Goal: Transaction & Acquisition: Purchase product/service

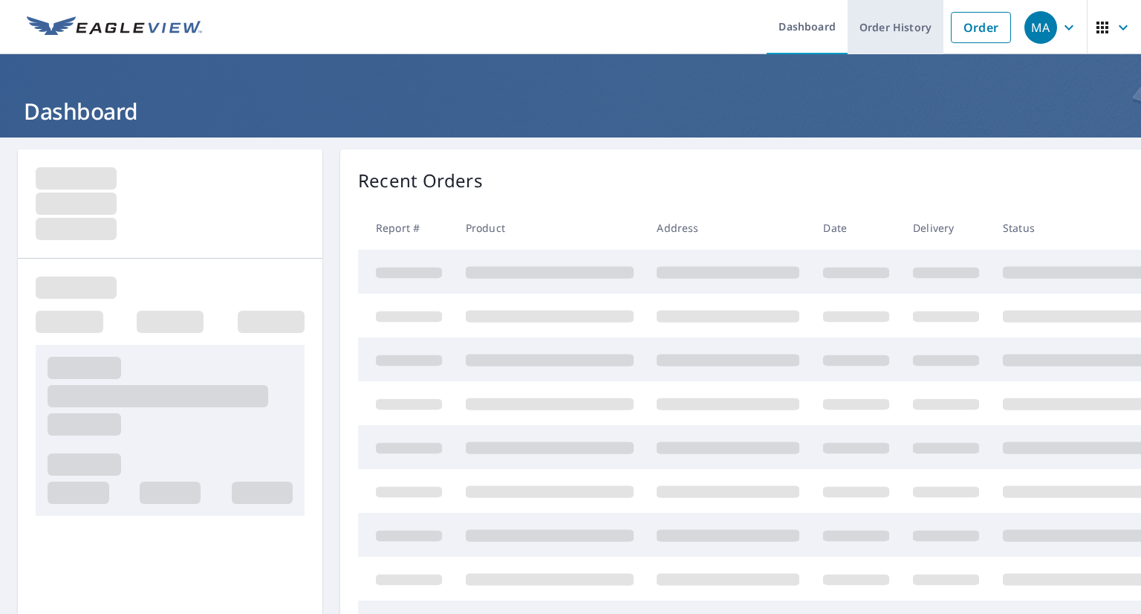
drag, startPoint x: 970, startPoint y: 30, endPoint x: 921, endPoint y: 35, distance: 49.3
click at [970, 30] on link "Order" at bounding box center [981, 27] width 60 height 31
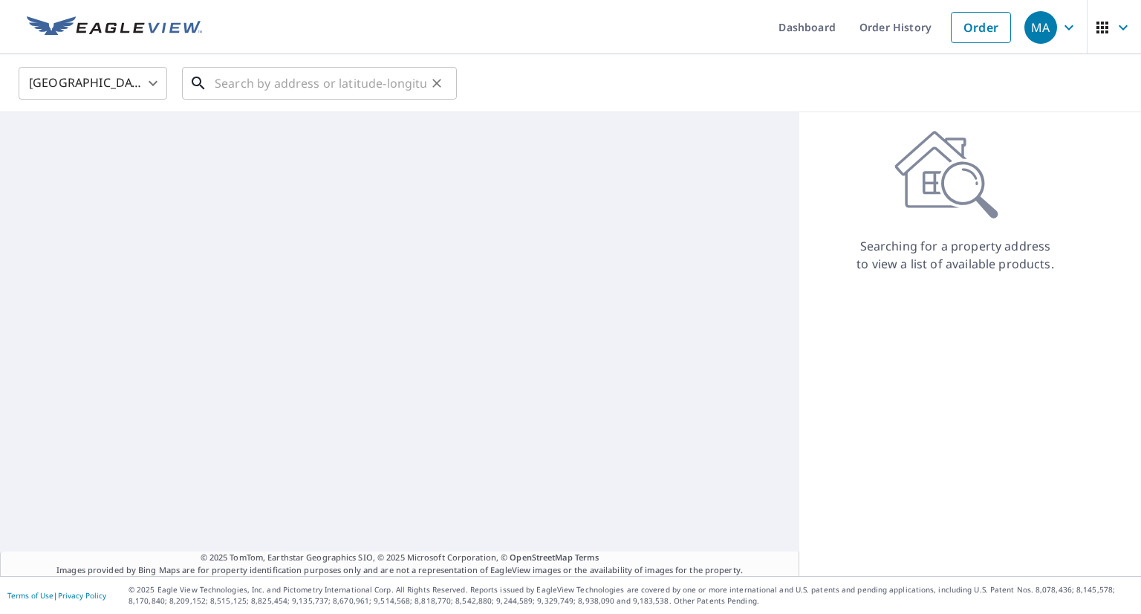
click at [366, 92] on input "text" at bounding box center [321, 83] width 212 height 42
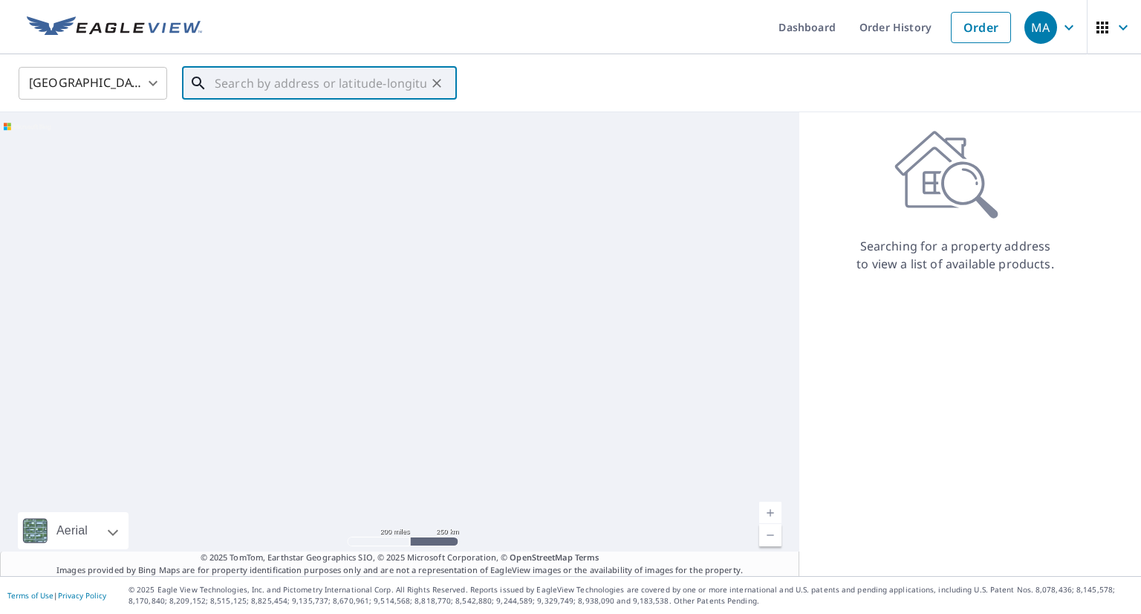
paste input "[STREET_ADDRESS][PERSON_NAME]"
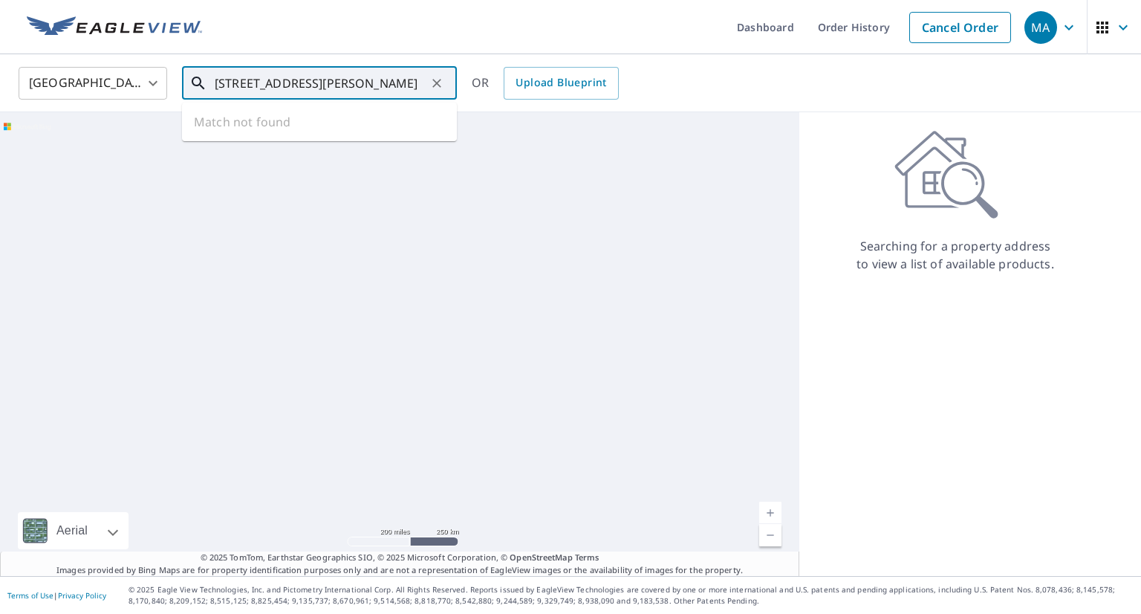
scroll to position [0, 39]
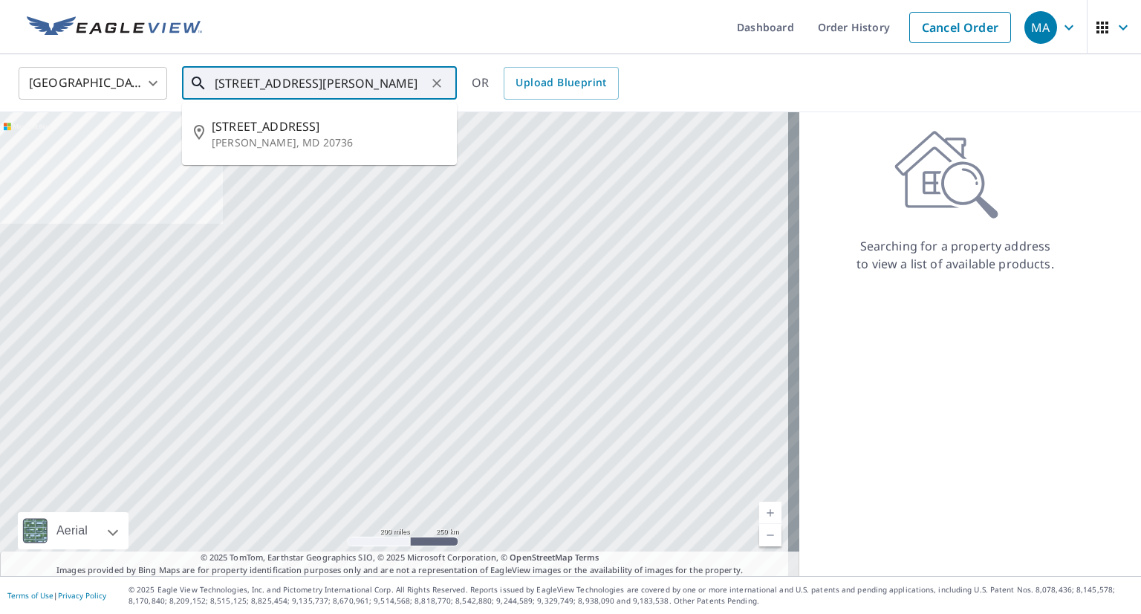
click at [353, 123] on span "[STREET_ADDRESS]" at bounding box center [328, 126] width 233 height 18
type input "[STREET_ADDRESS][PERSON_NAME]"
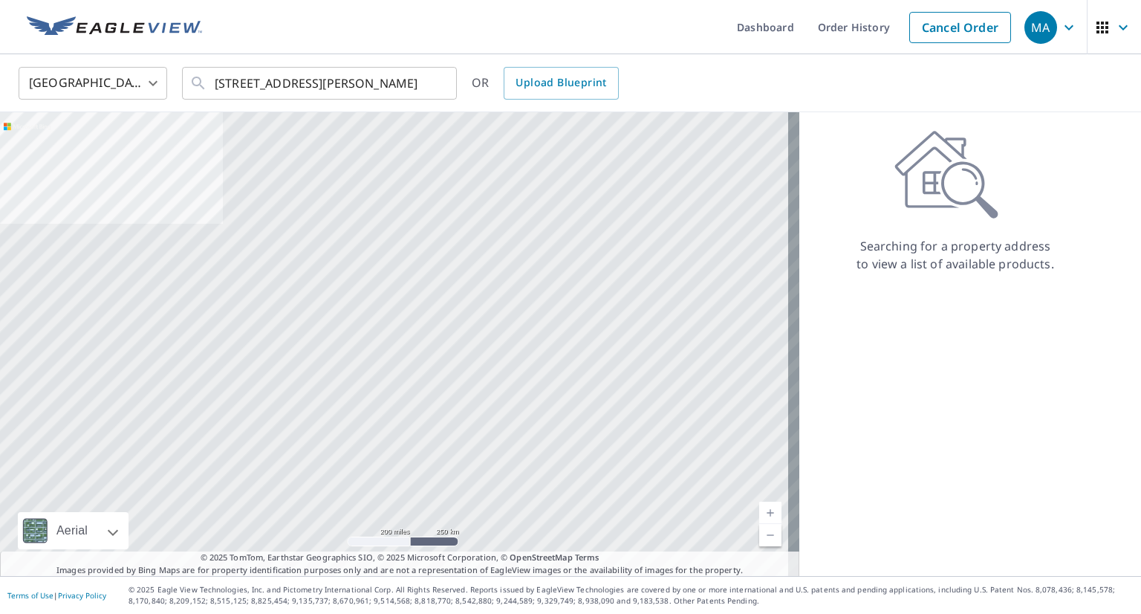
scroll to position [0, 0]
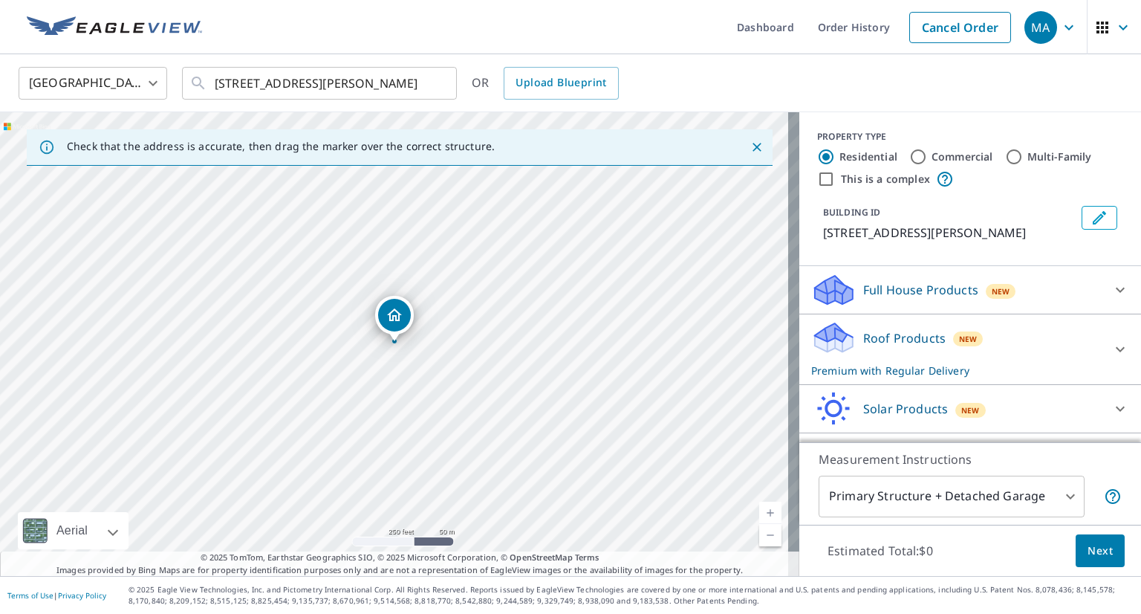
click at [975, 369] on div "Roof Products New Premium with Regular Delivery" at bounding box center [956, 349] width 291 height 58
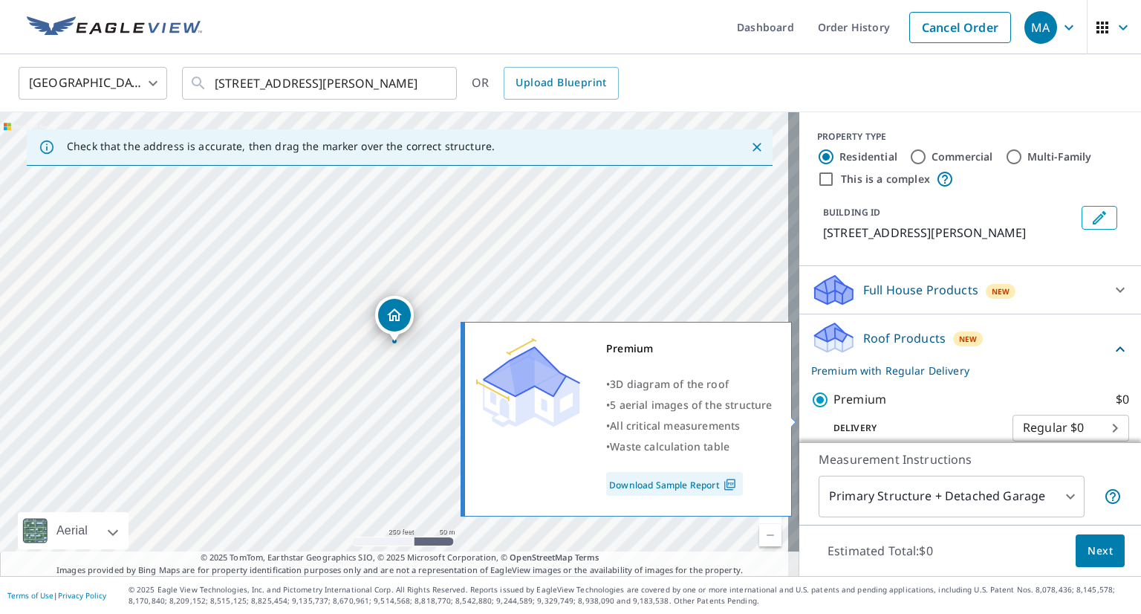
click at [811, 409] on input "Premium $0" at bounding box center [822, 400] width 22 height 18
checkbox input "false"
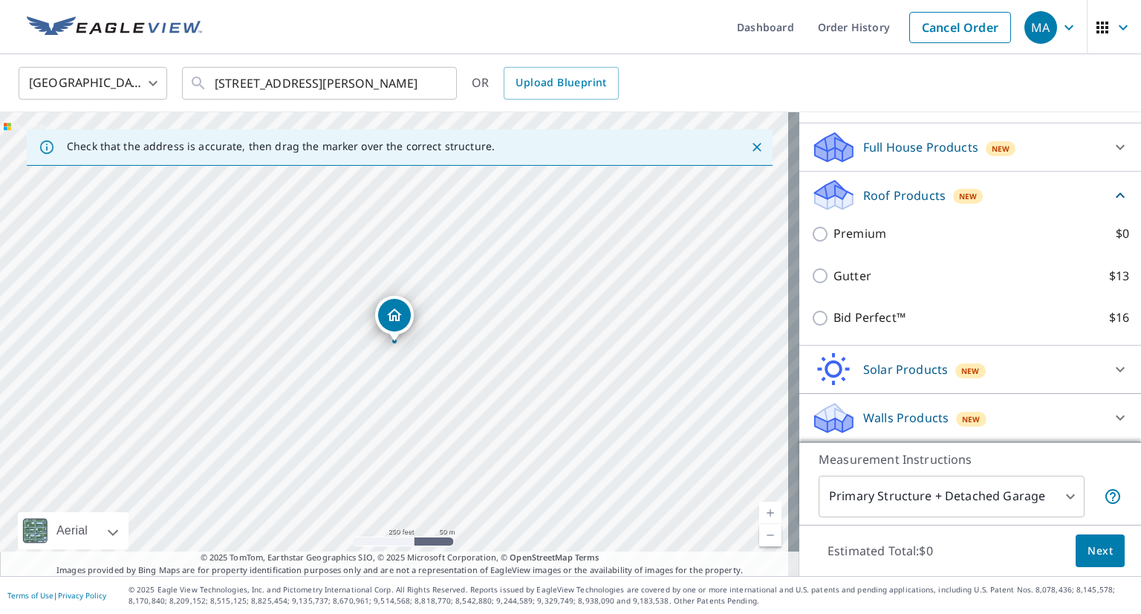
click at [890, 412] on p "Walls Products" at bounding box center [905, 418] width 85 height 18
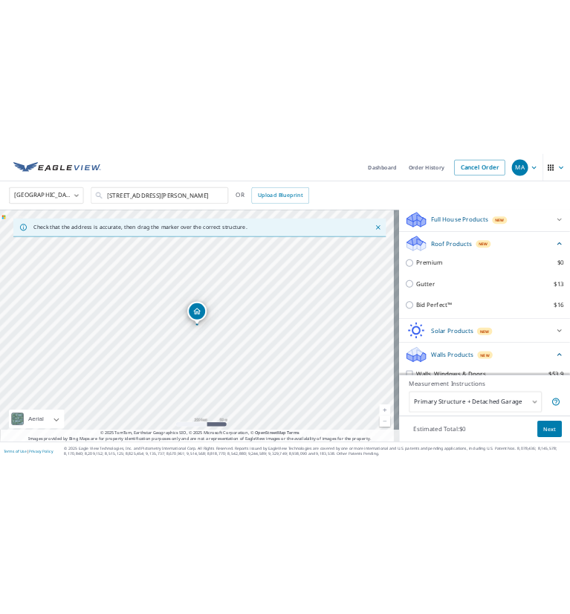
scroll to position [242, 0]
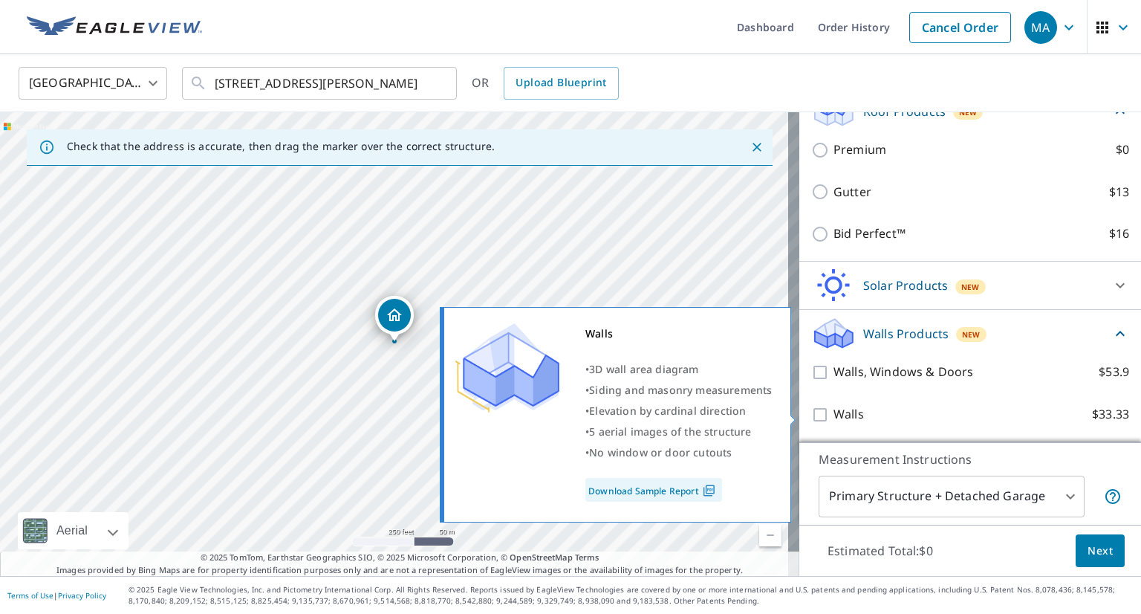
click at [834, 415] on p "Walls" at bounding box center [849, 414] width 30 height 19
click at [822, 415] on input "Walls $33.33" at bounding box center [822, 415] width 22 height 18
checkbox input "true"
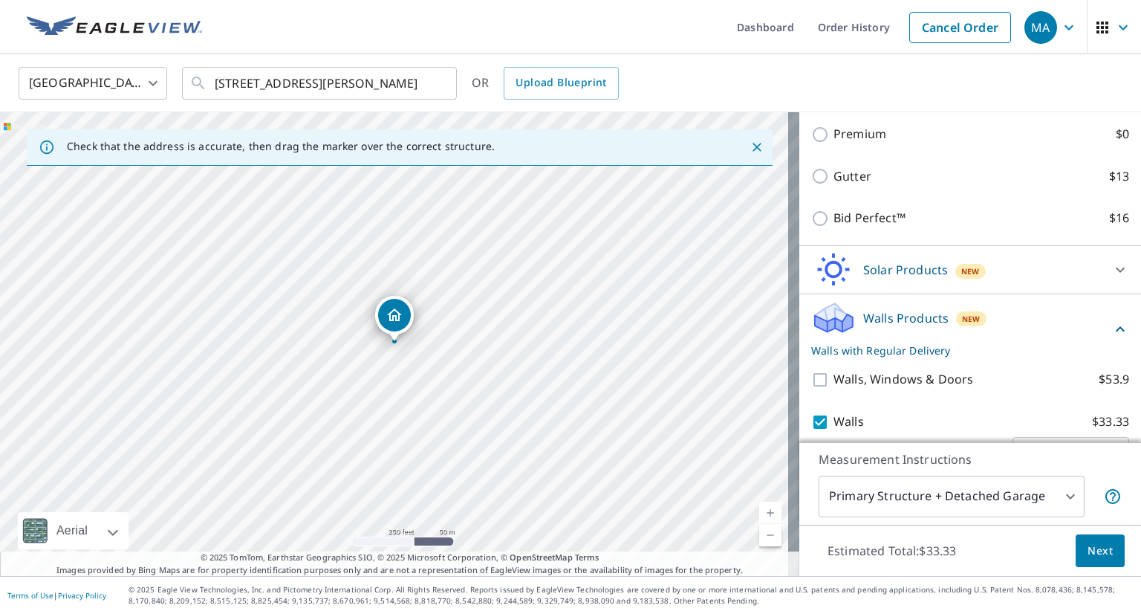
click at [1091, 548] on span "Next" at bounding box center [1100, 551] width 25 height 19
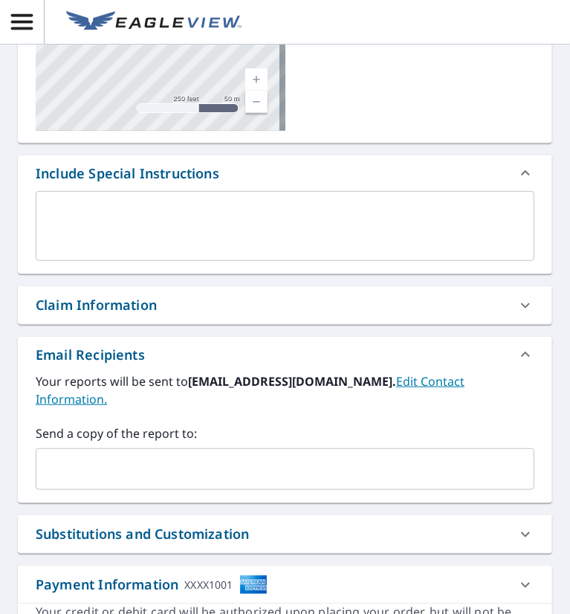
scroll to position [297, 0]
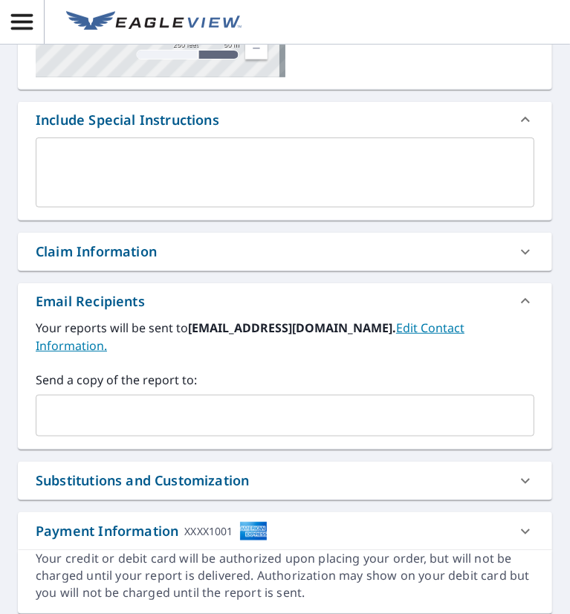
click at [151, 422] on input "text" at bounding box center [273, 415] width 463 height 28
paste input "[EMAIL_ADDRESS][DOMAIN_NAME]"
type input "[EMAIL_ADDRESS][DOMAIN_NAME]"
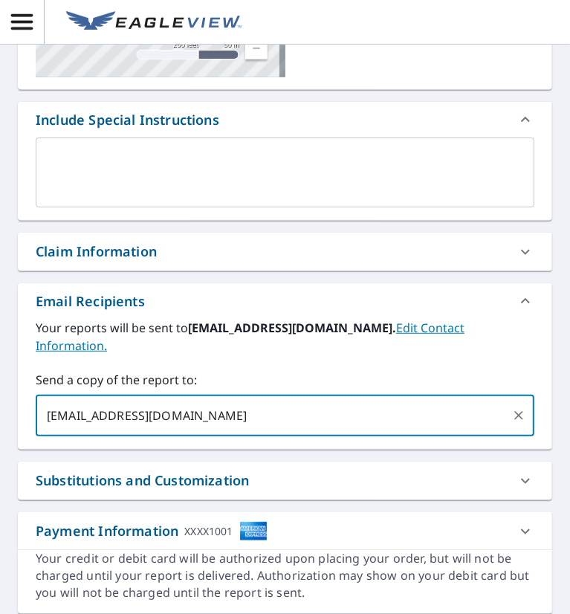
checkbox input "true"
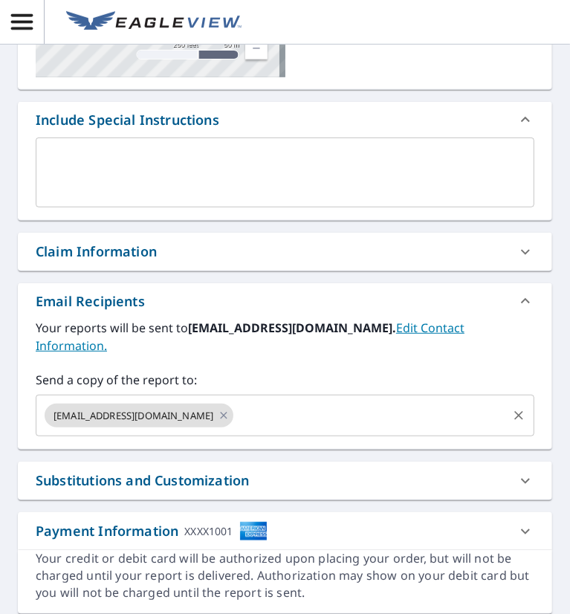
click at [290, 426] on input "text" at bounding box center [371, 415] width 270 height 28
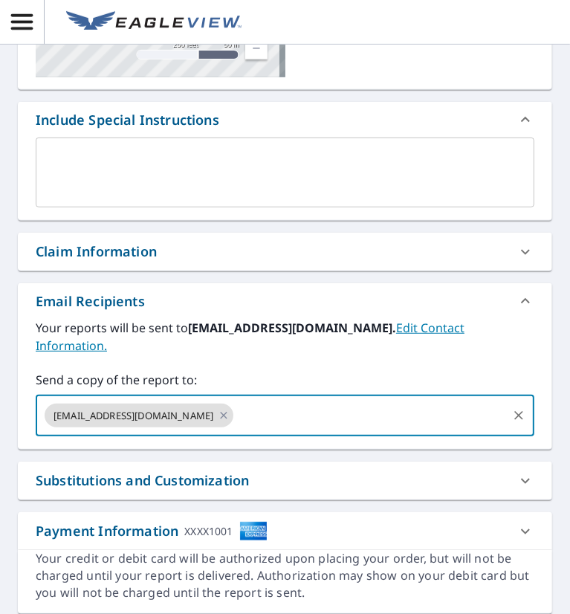
paste input "[EMAIL_ADDRESS][DOMAIN_NAME]"
type input "[EMAIL_ADDRESS][DOMAIN_NAME]"
checkbox input "true"
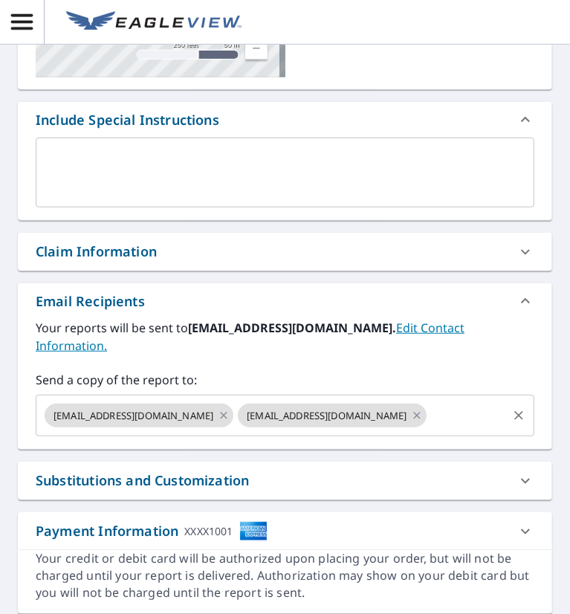
click at [470, 426] on input "text" at bounding box center [467, 415] width 77 height 28
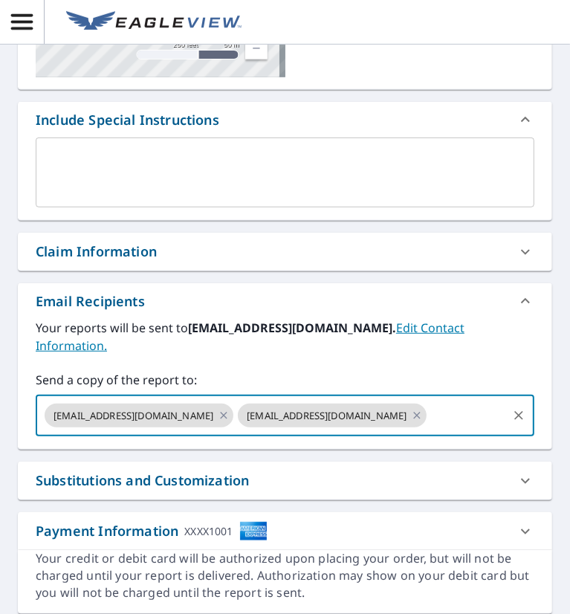
paste input "[EMAIL_ADDRESS][DOMAIN_NAME]"
type input "[EMAIL_ADDRESS][DOMAIN_NAME]"
checkbox input "true"
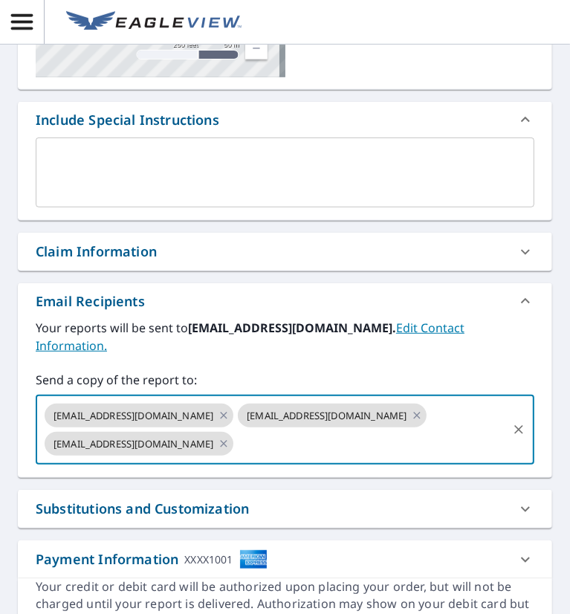
scroll to position [0, 0]
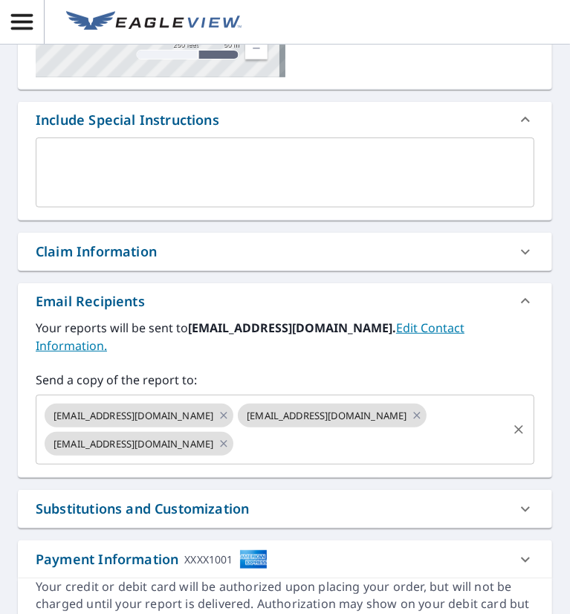
click at [310, 449] on input "text" at bounding box center [371, 443] width 270 height 28
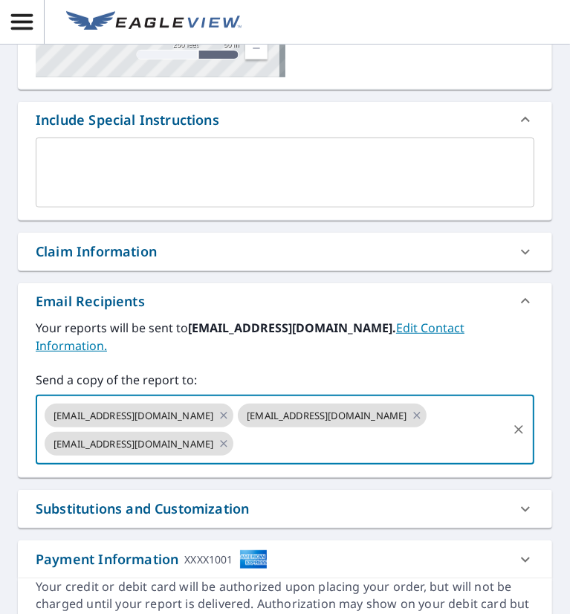
paste input "[EMAIL_ADDRESS][DOMAIN_NAME]"
type input "[EMAIL_ADDRESS][DOMAIN_NAME]"
checkbox input "true"
click at [477, 437] on input "text" at bounding box center [467, 443] width 77 height 28
paste input "[EMAIL_ADDRESS][DOMAIN_NAME]"
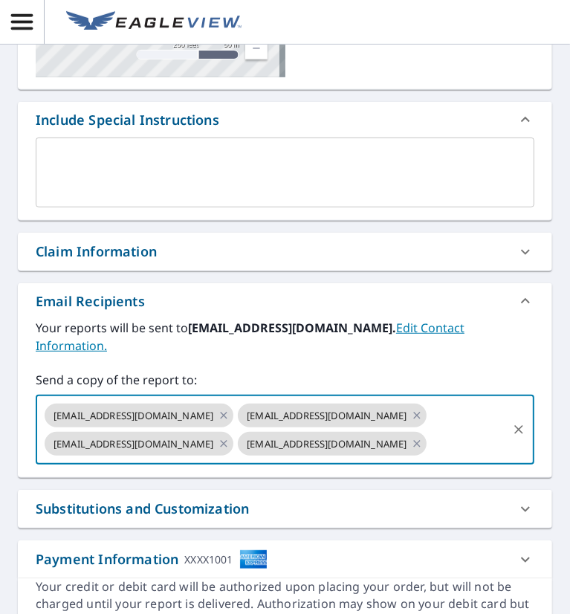
type input "[EMAIL_ADDRESS][DOMAIN_NAME]"
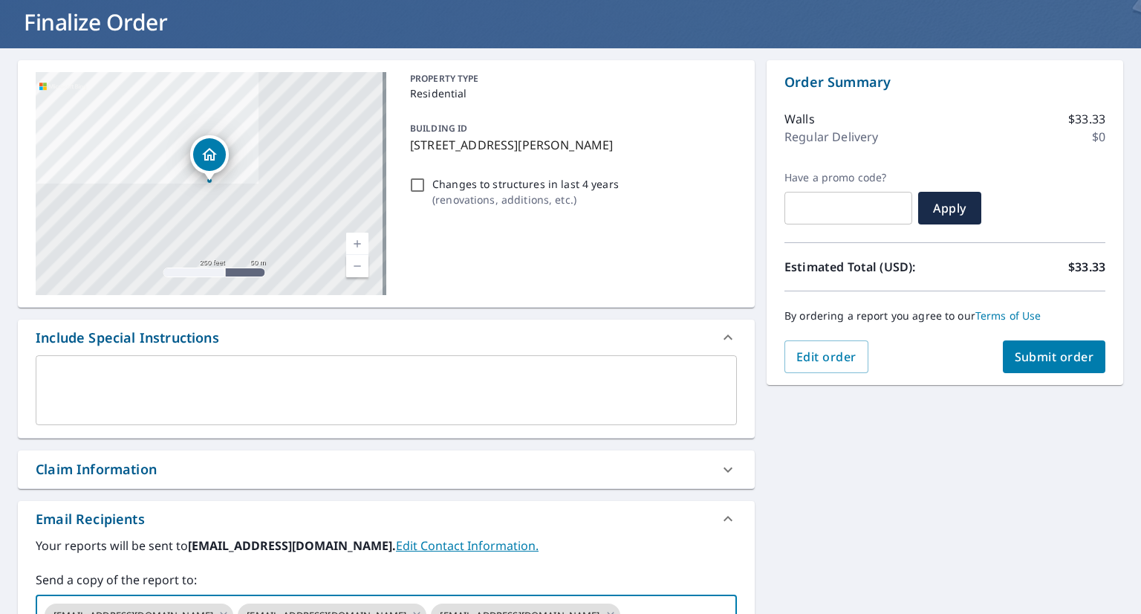
scroll to position [74, 0]
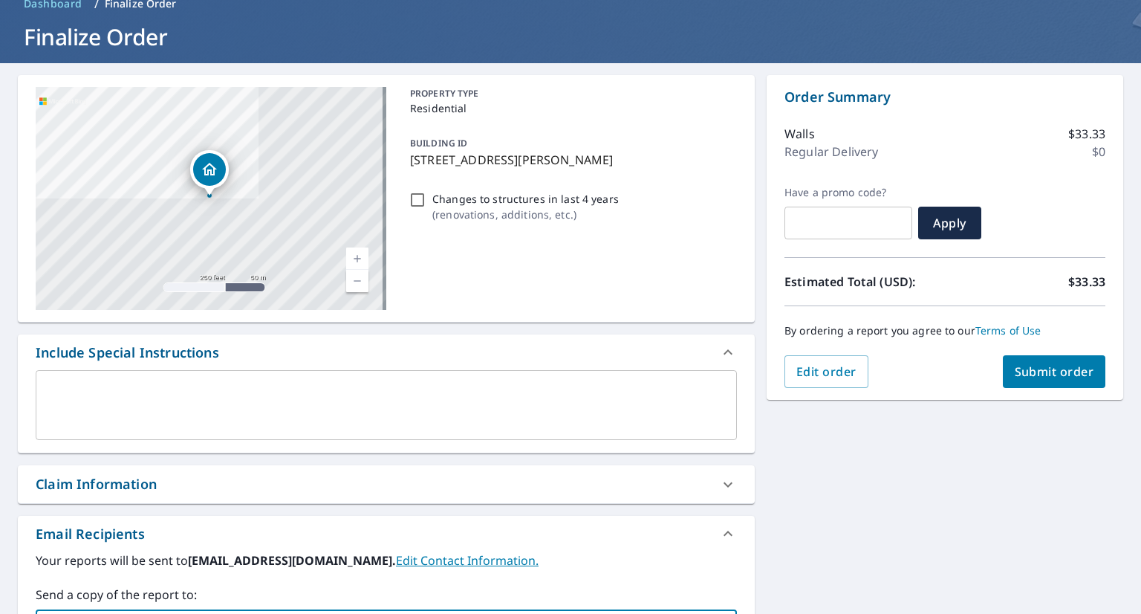
click at [1036, 377] on span "Submit order" at bounding box center [1054, 371] width 79 height 16
checkbox input "true"
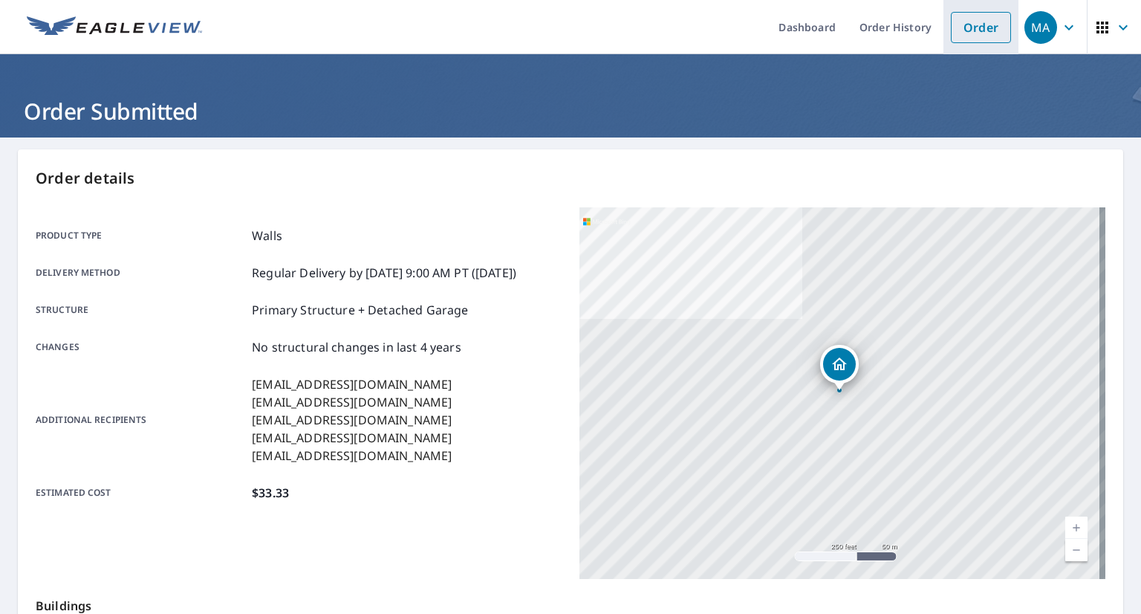
click at [981, 33] on link "Order" at bounding box center [981, 27] width 60 height 31
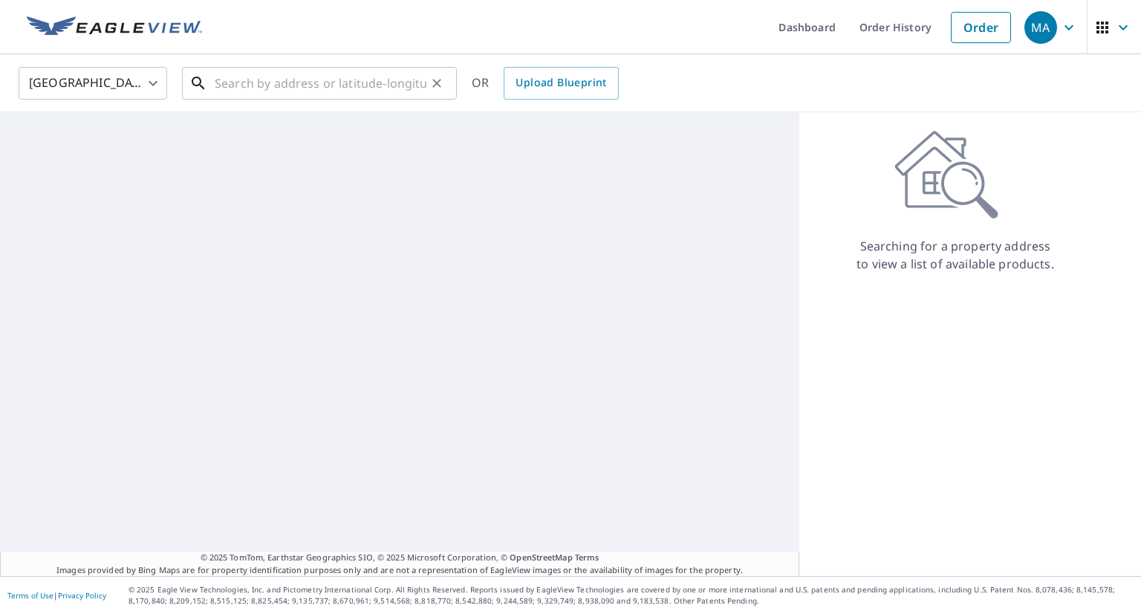
click at [351, 88] on input "text" at bounding box center [321, 83] width 212 height 42
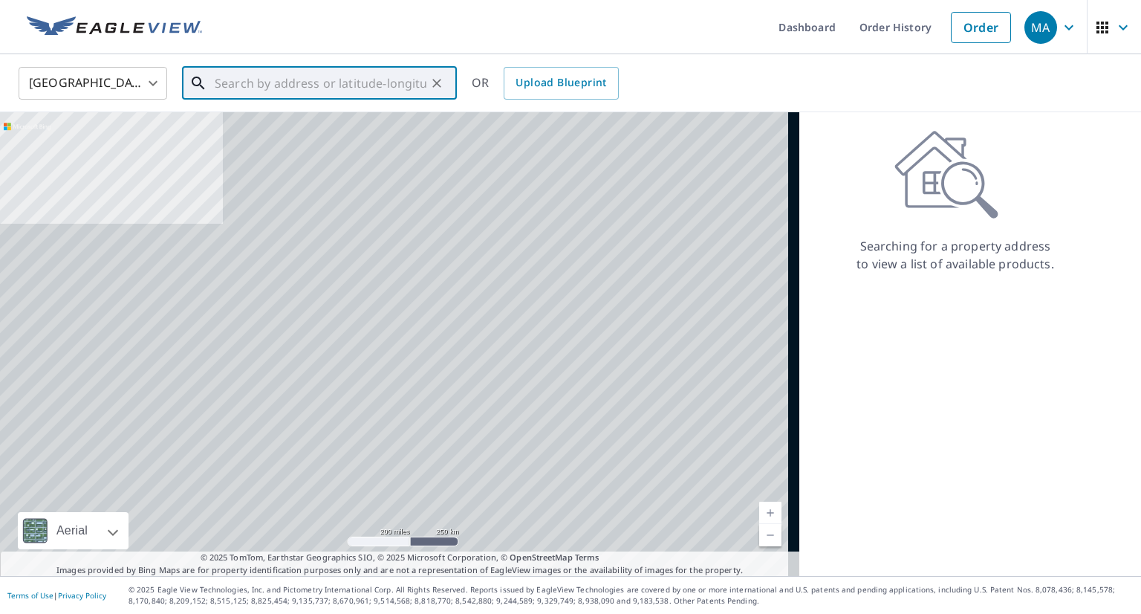
paste input "[STREET_ADDRESS][PERSON_NAME]"
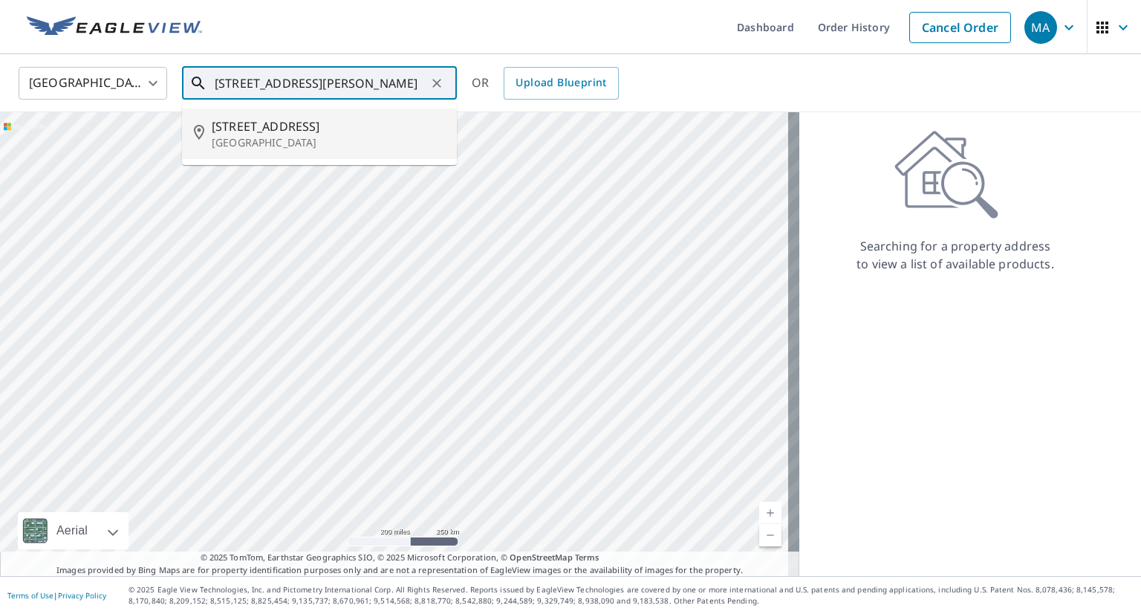
click at [351, 138] on p "[GEOGRAPHIC_DATA]" at bounding box center [328, 142] width 233 height 15
type input "[STREET_ADDRESS][PERSON_NAME]"
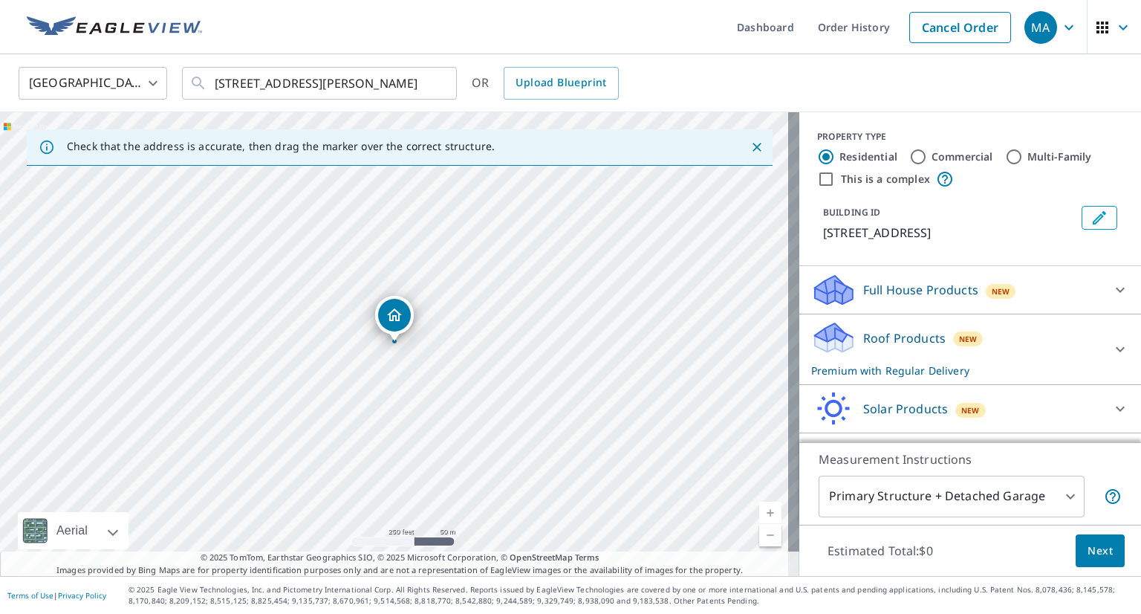
click at [1019, 366] on div "Roof Products New Premium with Regular Delivery" at bounding box center [956, 349] width 291 height 58
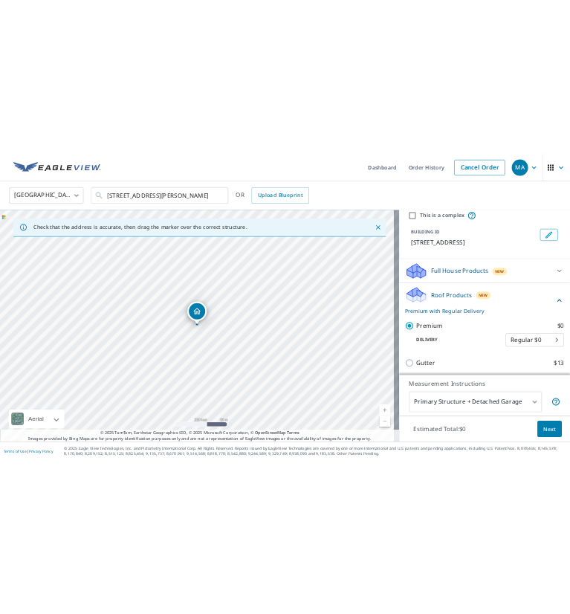
scroll to position [62, 0]
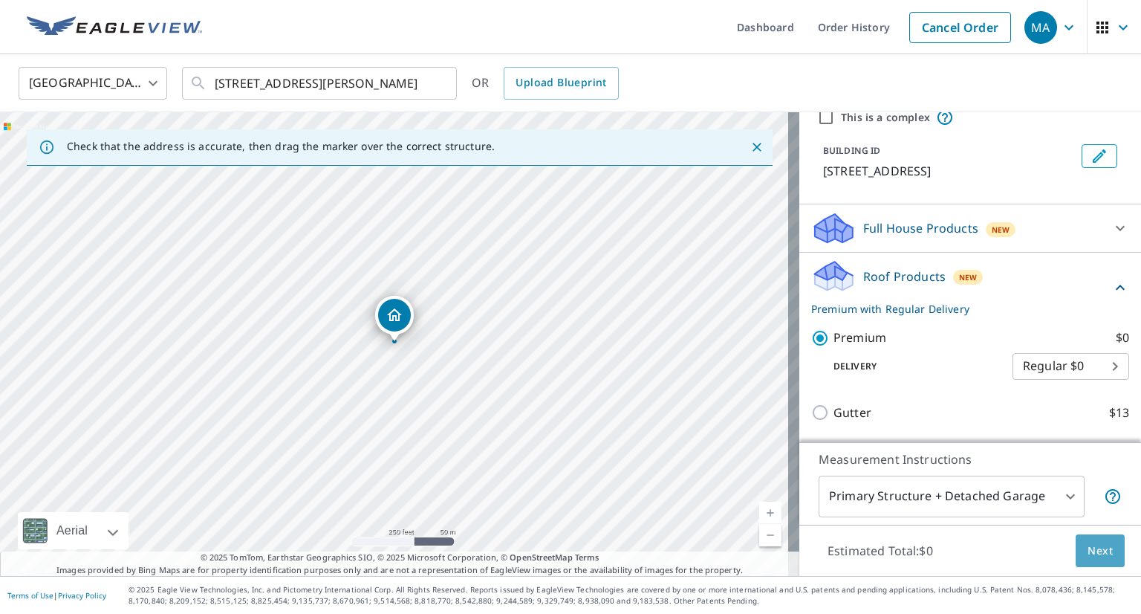
click at [1097, 559] on button "Next" at bounding box center [1100, 550] width 49 height 33
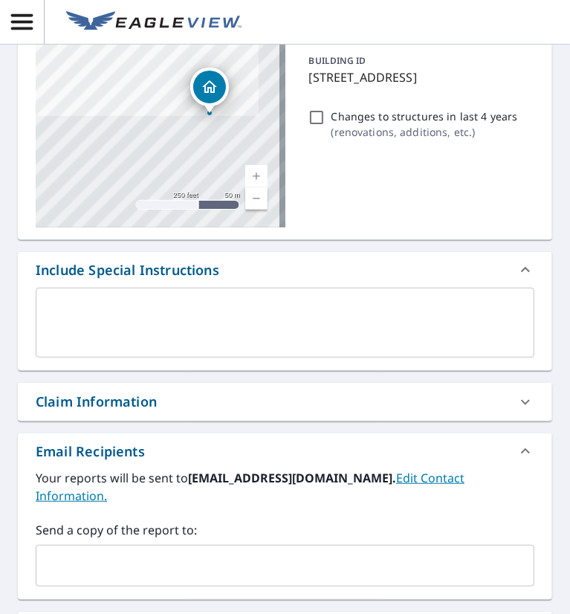
scroll to position [223, 0]
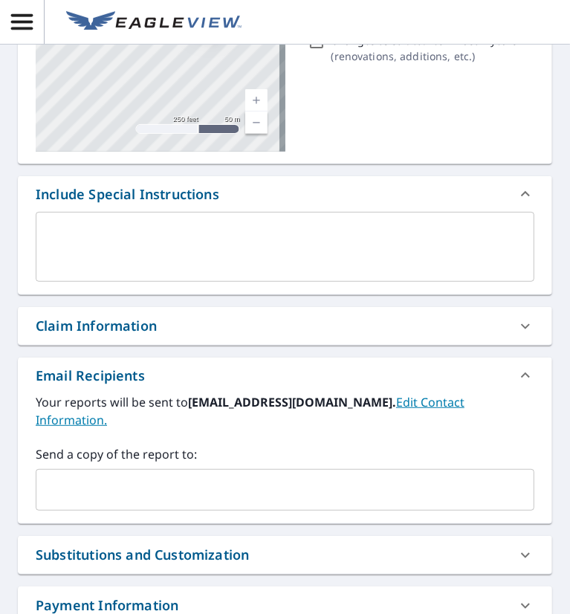
click at [106, 492] on input "text" at bounding box center [273, 489] width 463 height 28
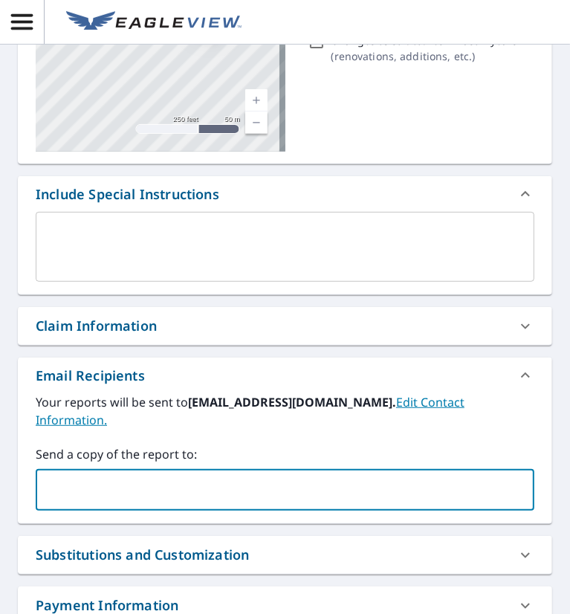
paste input "[EMAIL_ADDRESS][DOMAIN_NAME]"
type input "[EMAIL_ADDRESS][DOMAIN_NAME]"
checkbox input "true"
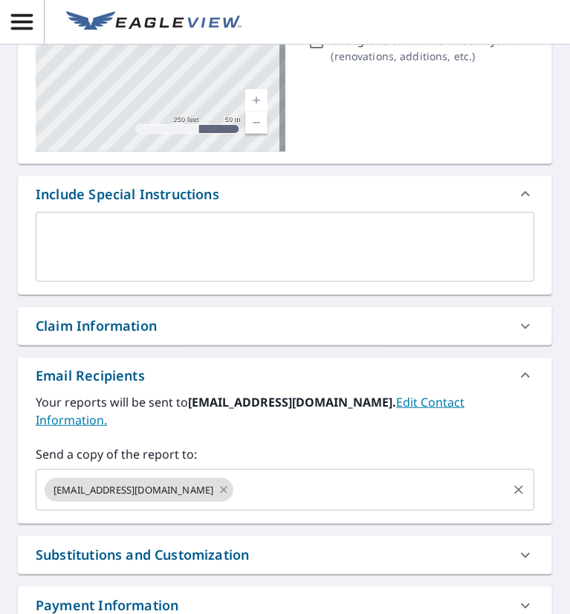
click at [293, 492] on input "text" at bounding box center [371, 489] width 270 height 28
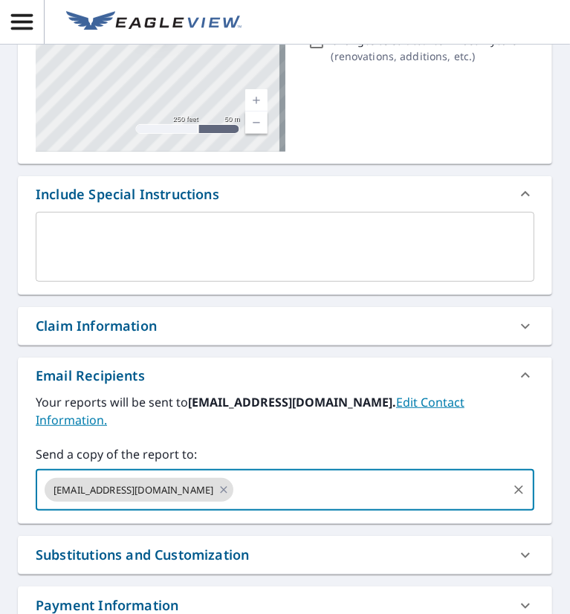
paste input "[EMAIL_ADDRESS][DOMAIN_NAME]"
type input "[EMAIL_ADDRESS][DOMAIN_NAME]"
checkbox input "true"
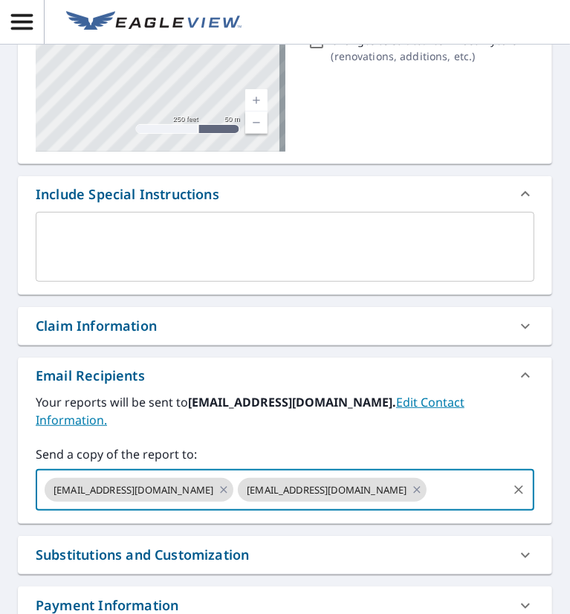
click at [471, 491] on input "text" at bounding box center [467, 489] width 77 height 28
paste input "[EMAIL_ADDRESS][DOMAIN_NAME]"
type input "[EMAIL_ADDRESS][DOMAIN_NAME]"
checkbox input "true"
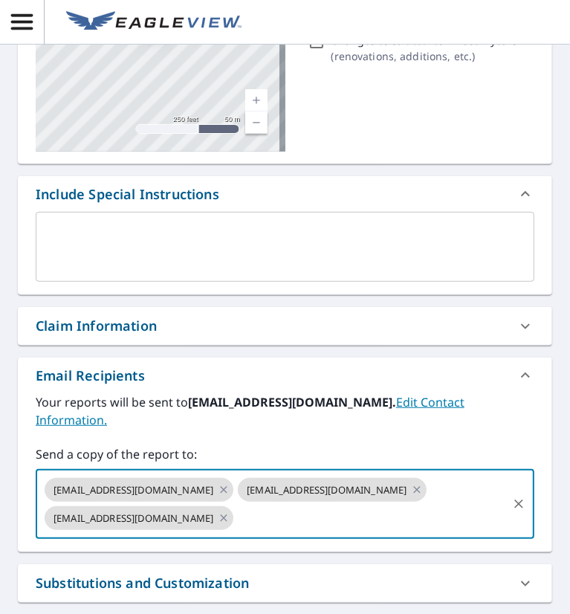
scroll to position [0, 0]
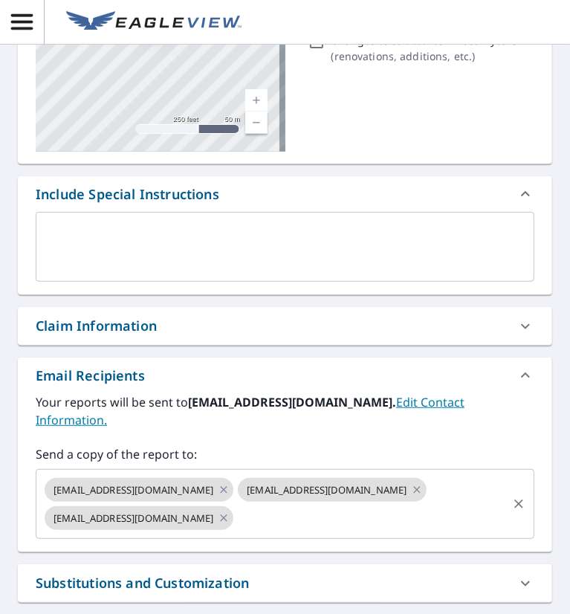
click at [299, 526] on input "text" at bounding box center [371, 518] width 270 height 28
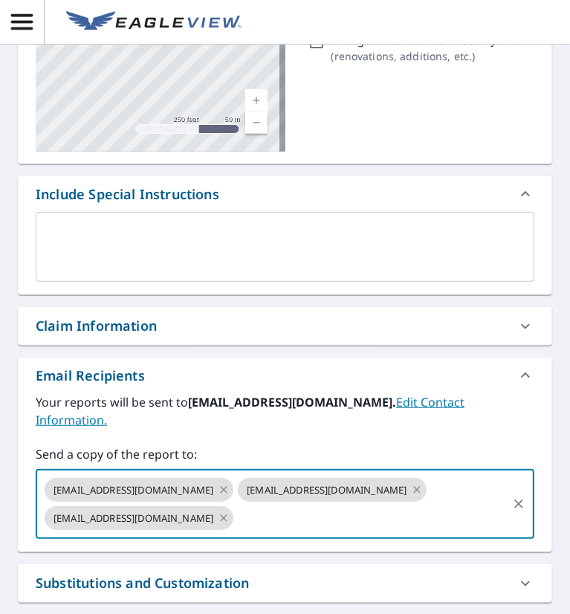
paste input "[EMAIL_ADDRESS][DOMAIN_NAME]"
type input "[EMAIL_ADDRESS][DOMAIN_NAME]"
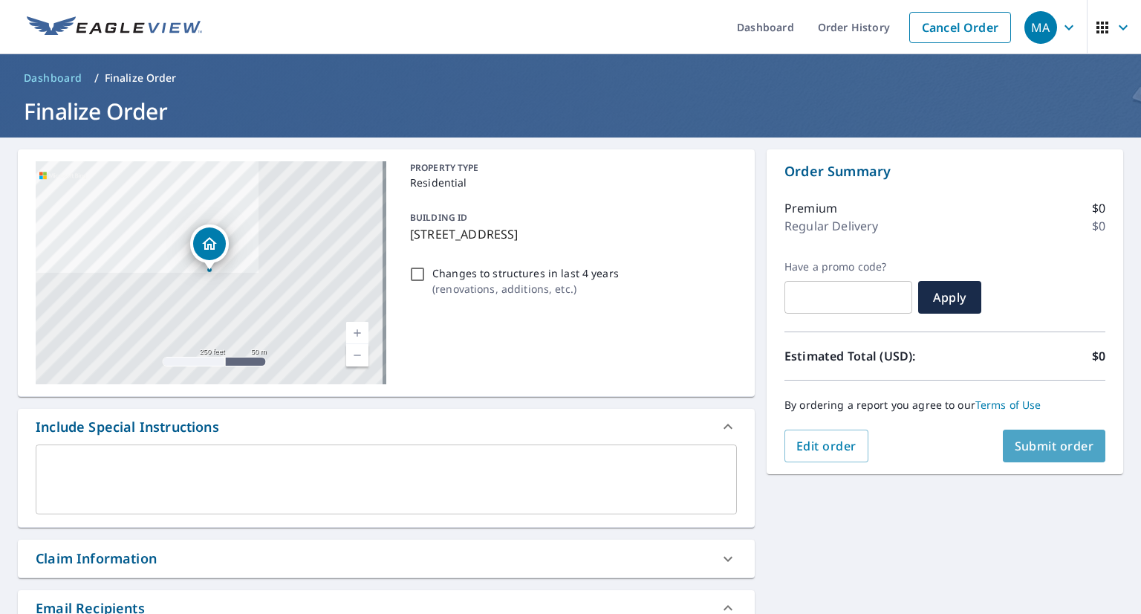
click at [1033, 452] on span "Submit order" at bounding box center [1054, 446] width 79 height 16
checkbox input "true"
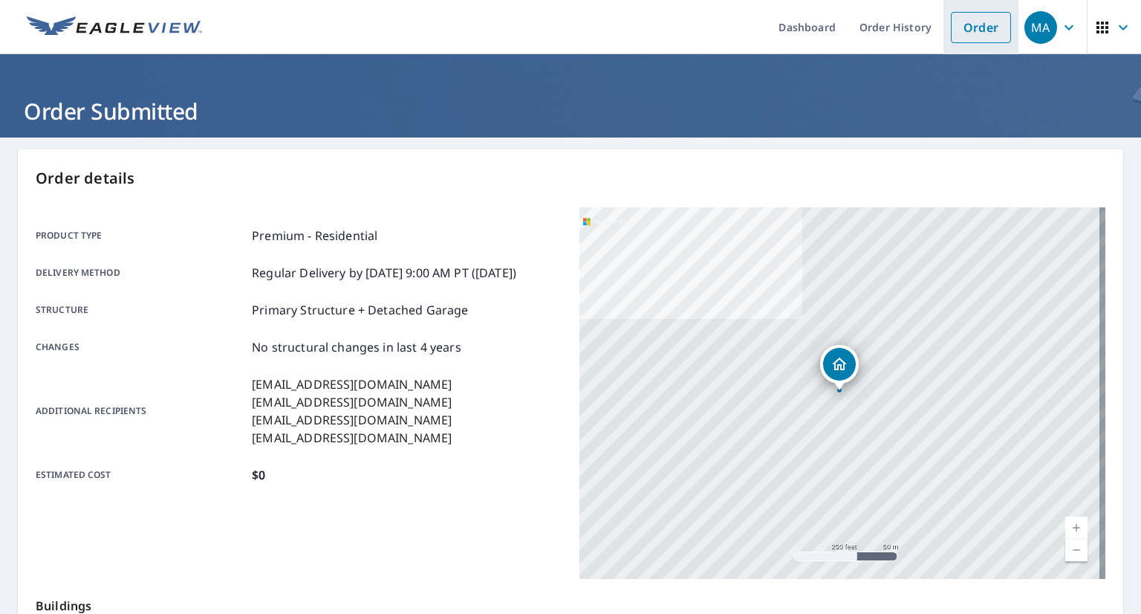
click at [964, 31] on link "Order" at bounding box center [981, 27] width 60 height 31
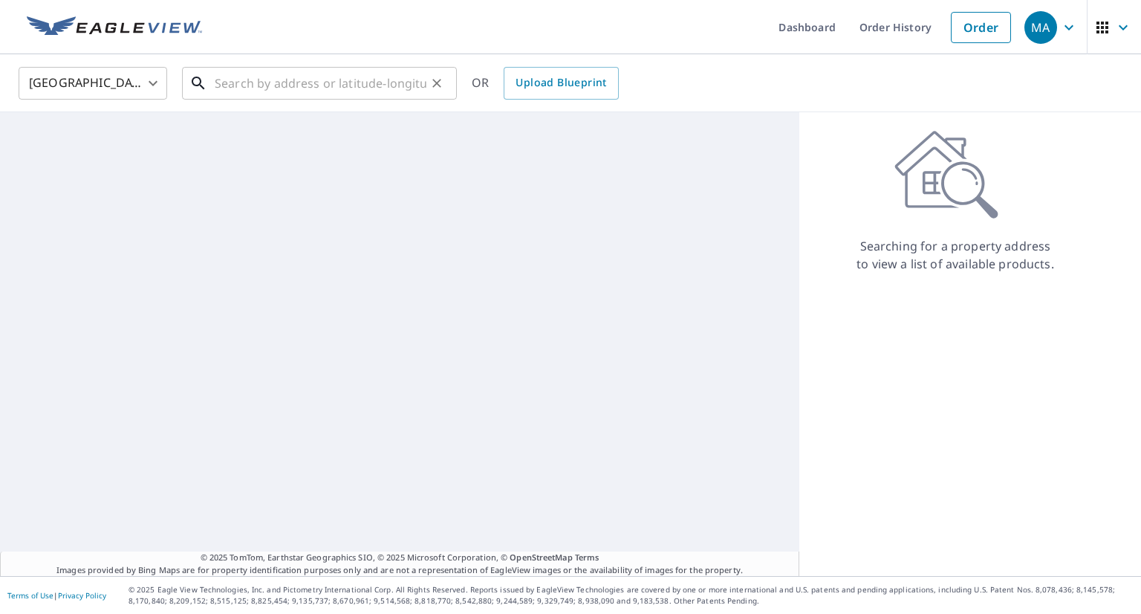
click at [322, 84] on input "text" at bounding box center [321, 83] width 212 height 42
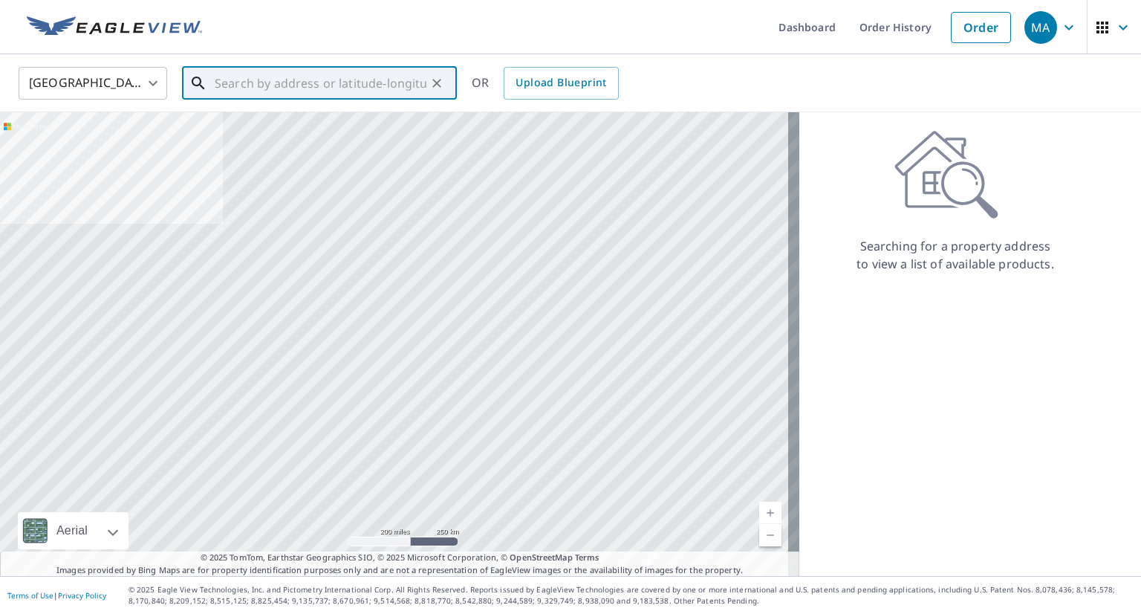
paste input "[STREET_ADDRESS]"
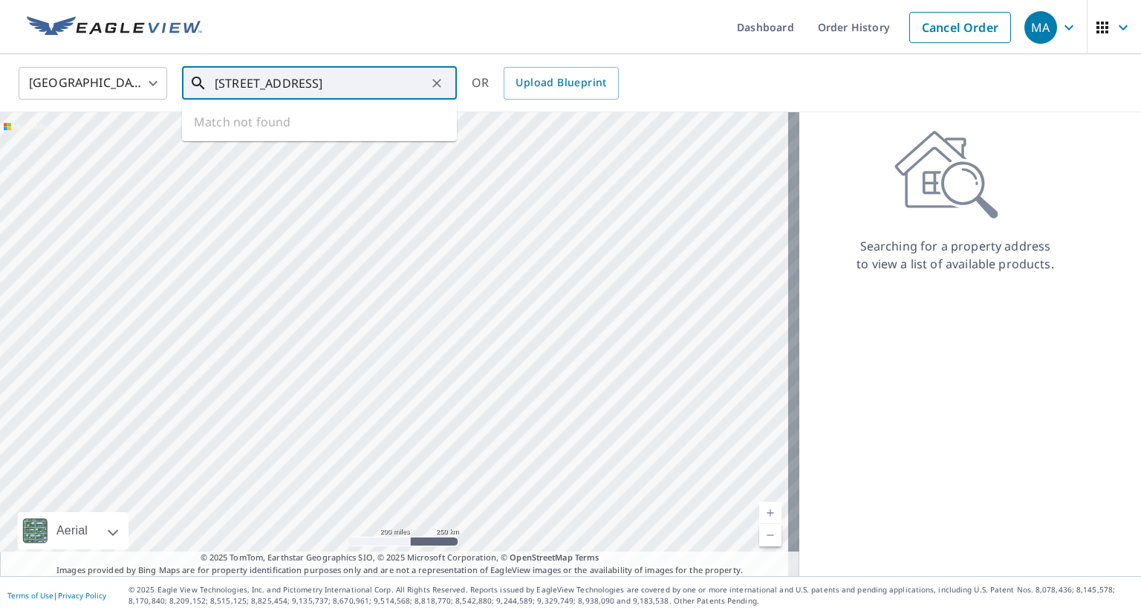
scroll to position [0, 34]
click at [306, 126] on span "[STREET_ADDRESS]" at bounding box center [328, 126] width 233 height 18
type input "[STREET_ADDRESS]"
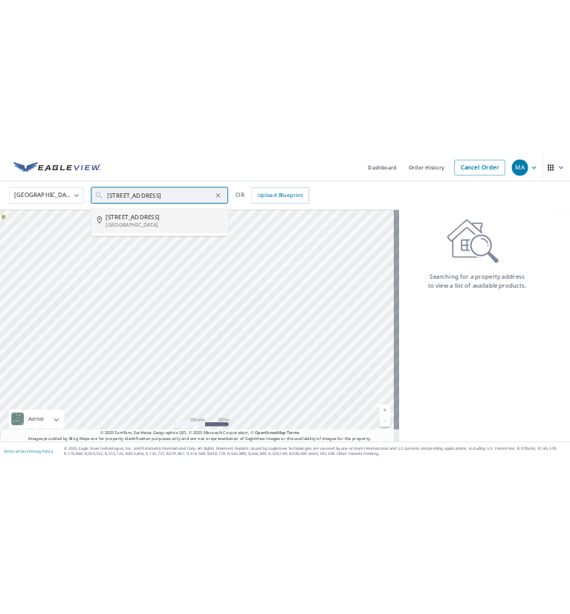
scroll to position [0, 0]
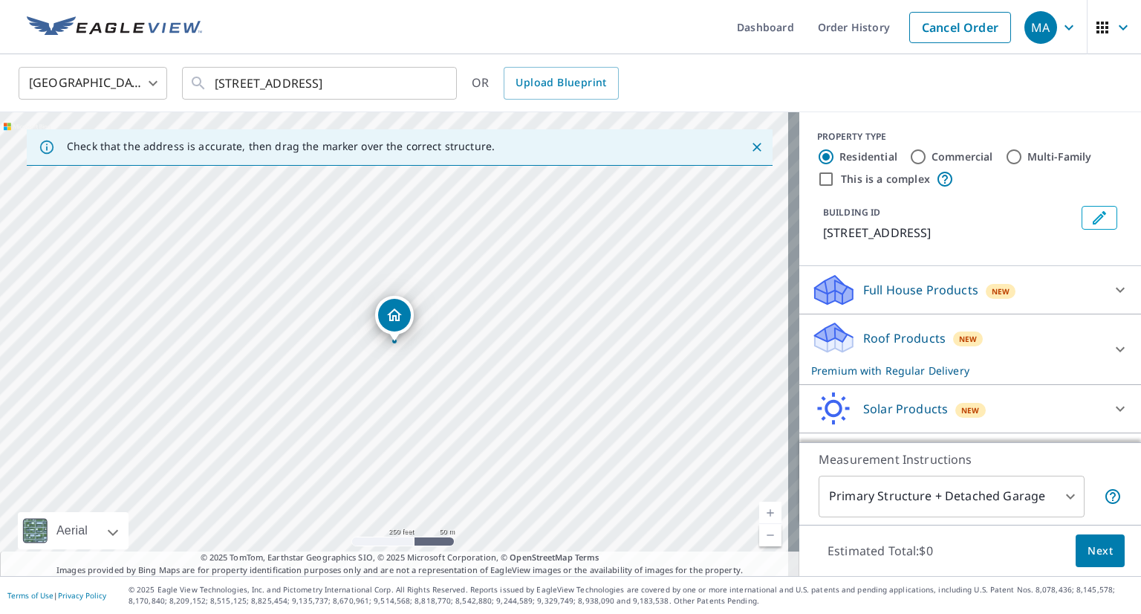
click at [883, 377] on div "Roof Products New Premium with Regular Delivery" at bounding box center [956, 349] width 291 height 58
click at [1093, 550] on span "Next" at bounding box center [1100, 551] width 25 height 19
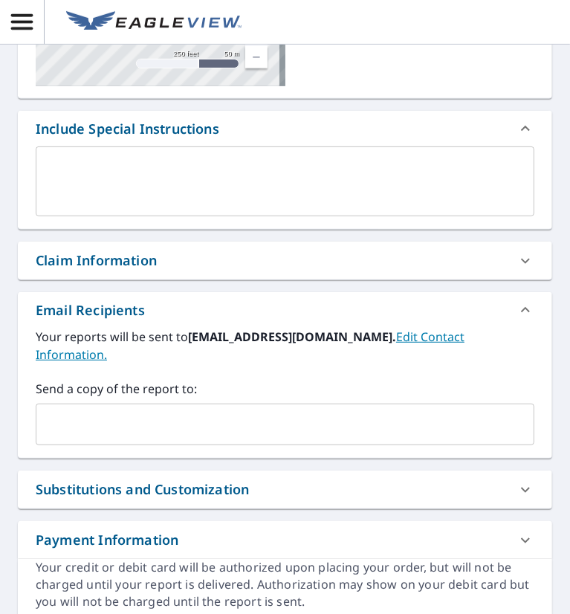
scroll to position [297, 0]
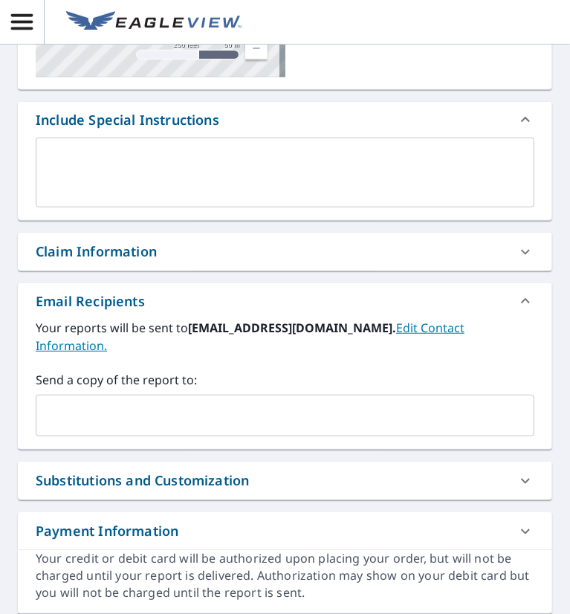
click at [134, 418] on input "text" at bounding box center [273, 415] width 463 height 28
paste input "[EMAIL_ADDRESS][DOMAIN_NAME]"
type input "[EMAIL_ADDRESS][DOMAIN_NAME]"
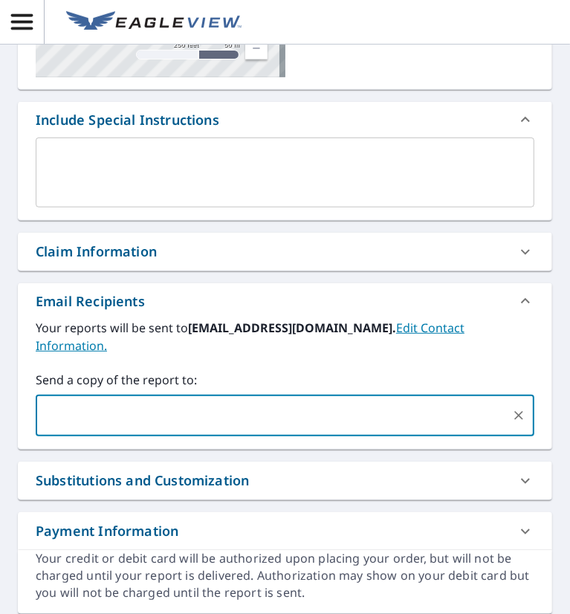
checkbox input "true"
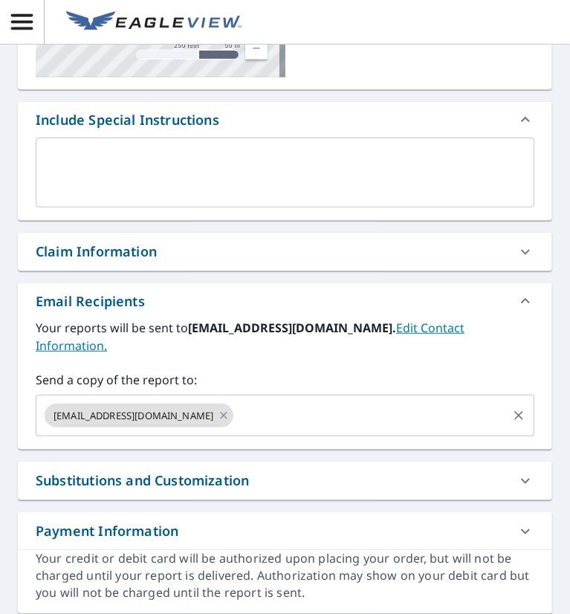
drag, startPoint x: 307, startPoint y: 427, endPoint x: 298, endPoint y: 419, distance: 12.1
click at [307, 427] on input "text" at bounding box center [371, 415] width 270 height 28
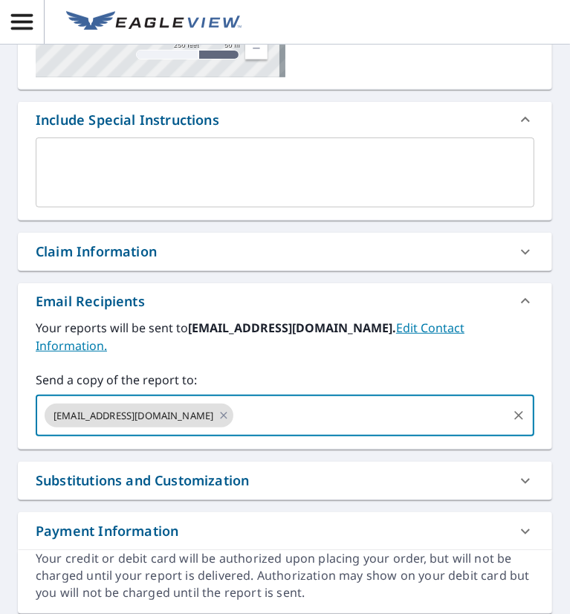
paste input "[EMAIL_ADDRESS][DOMAIN_NAME]"
type input "[EMAIL_ADDRESS][DOMAIN_NAME]"
checkbox input "true"
click at [464, 420] on input "text" at bounding box center [467, 415] width 77 height 28
paste input "[EMAIL_ADDRESS][DOMAIN_NAME]"
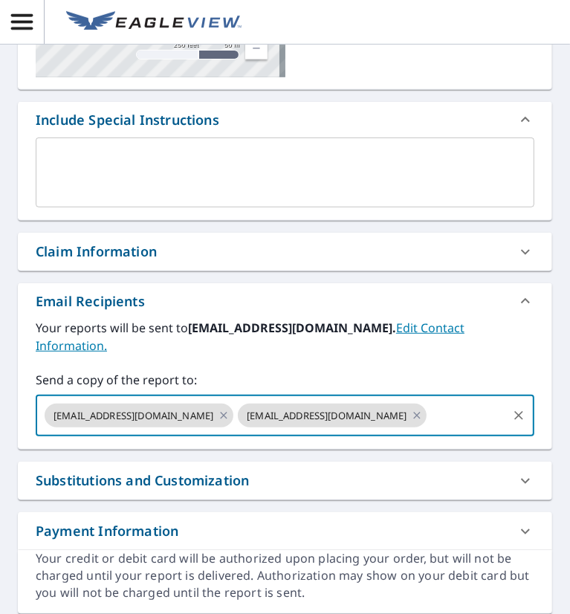
type input "[EMAIL_ADDRESS][DOMAIN_NAME]"
checkbox input "true"
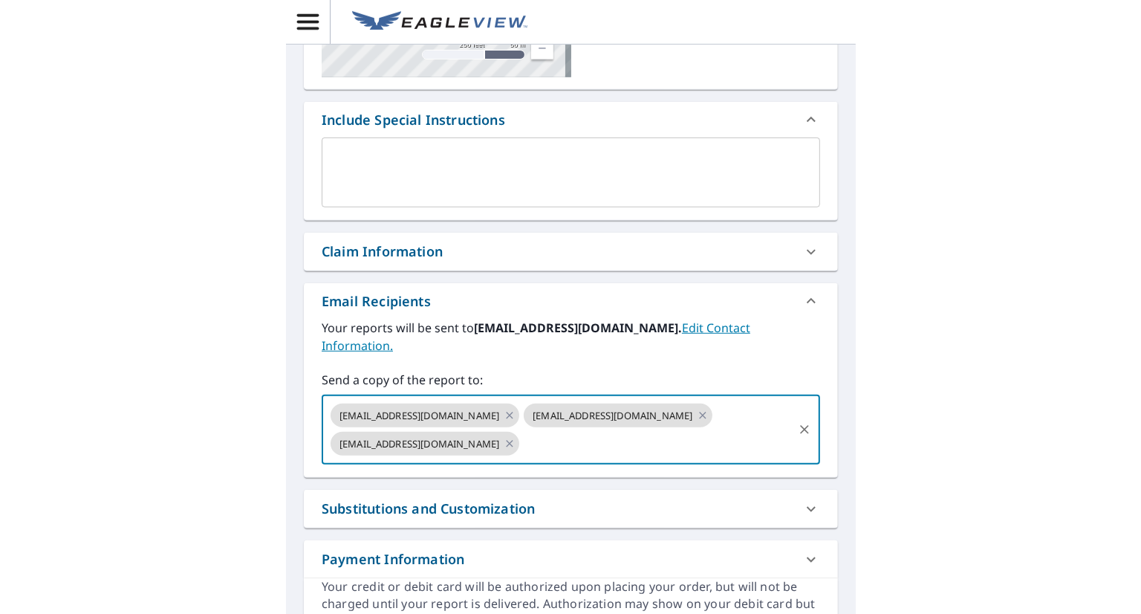
scroll to position [0, 0]
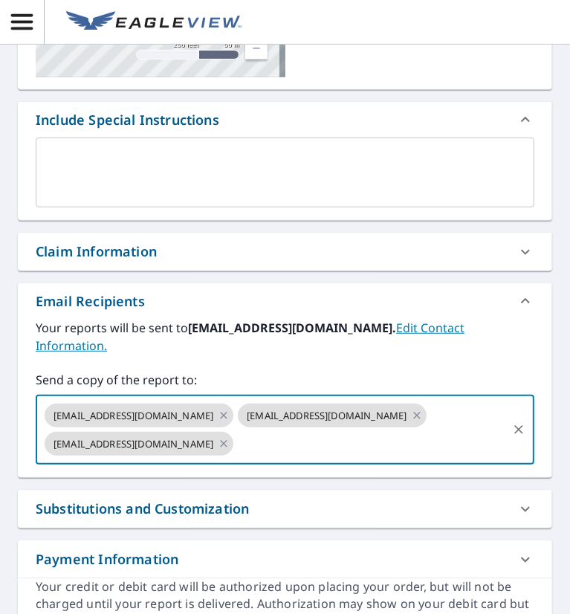
click at [275, 450] on input "text" at bounding box center [371, 443] width 270 height 28
paste input "[EMAIL_ADDRESS][DOMAIN_NAME]"
type input "[EMAIL_ADDRESS][DOMAIN_NAME]"
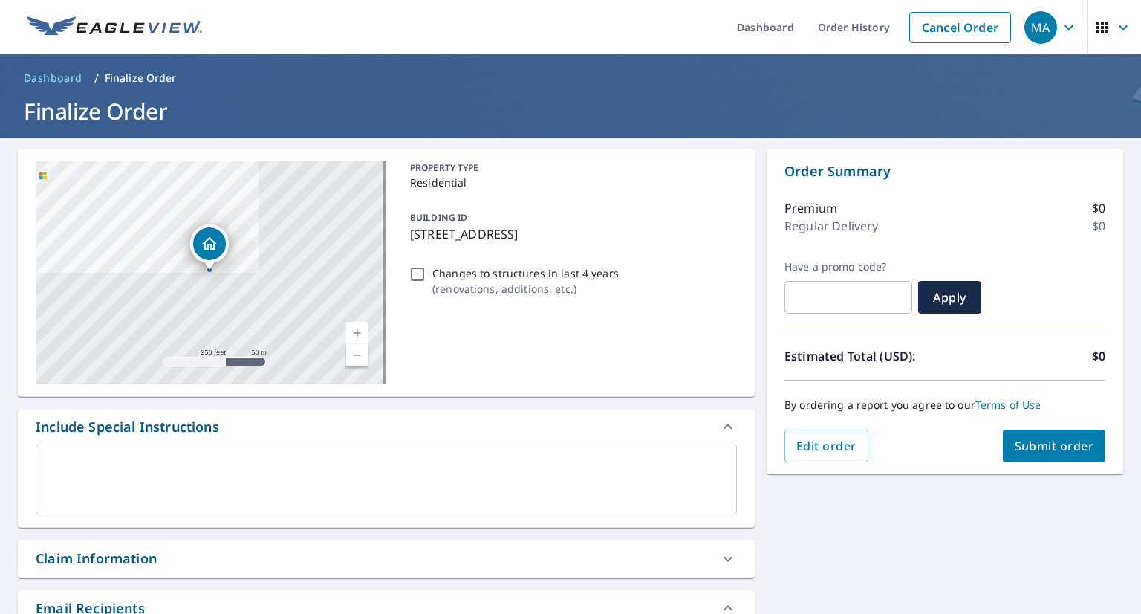
click at [1036, 449] on span "Submit order" at bounding box center [1054, 446] width 79 height 16
checkbox input "true"
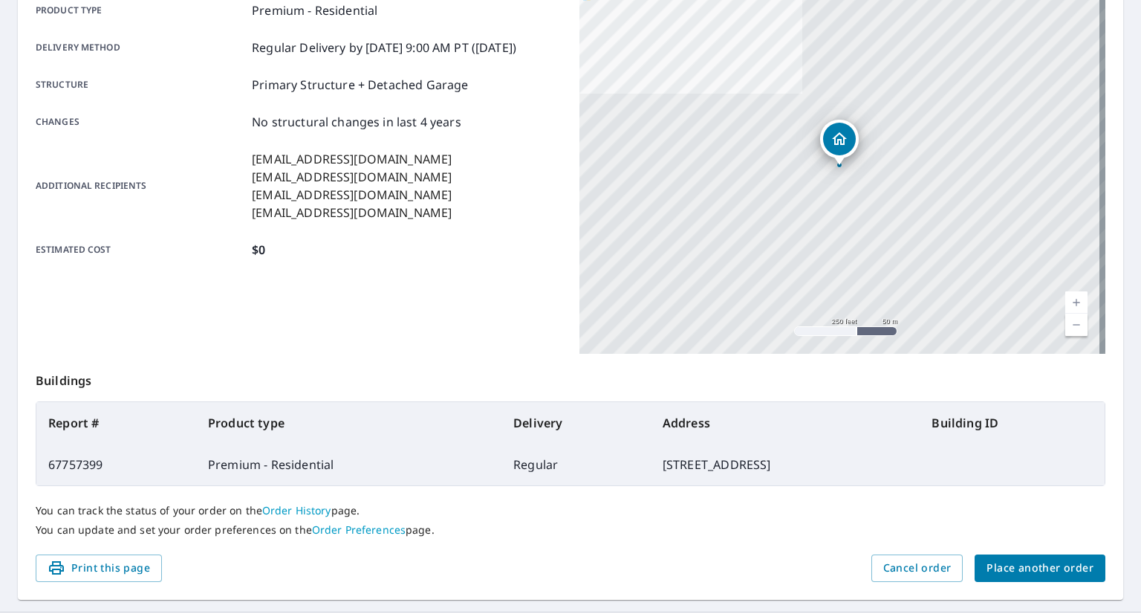
scroll to position [260, 0]
